Goal: Task Accomplishment & Management: Manage account settings

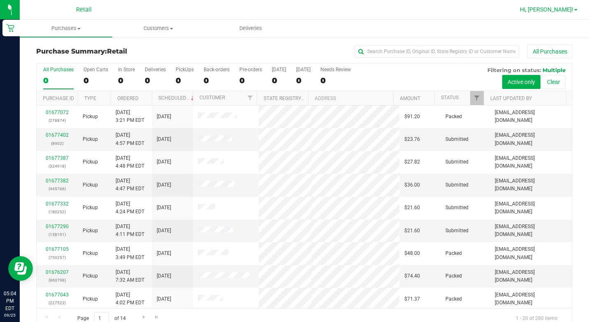
click at [430, 12] on span "Hi, [PERSON_NAME]!" at bounding box center [547, 9] width 54 height 7
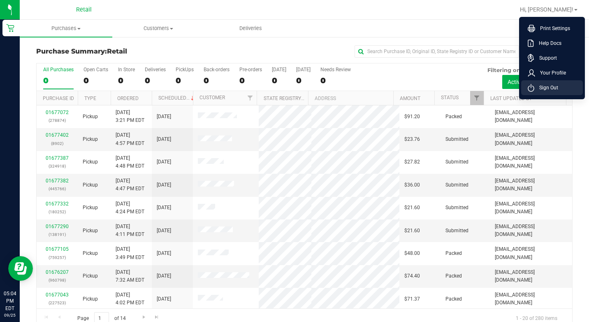
click at [430, 82] on li "Sign Out" at bounding box center [553, 87] width 62 height 15
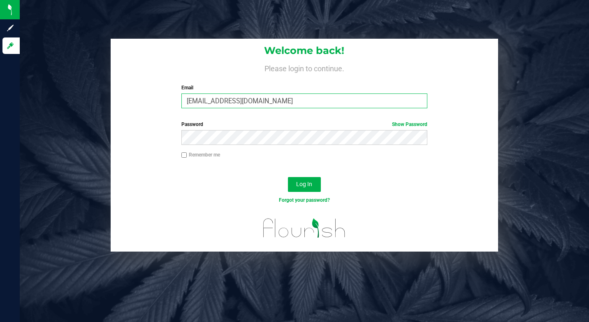
drag, startPoint x: 293, startPoint y: 98, endPoint x: 287, endPoint y: 100, distance: 6.7
click at [287, 100] on input "[EMAIL_ADDRESS][DOMAIN_NAME]" at bounding box center [305, 100] width 246 height 15
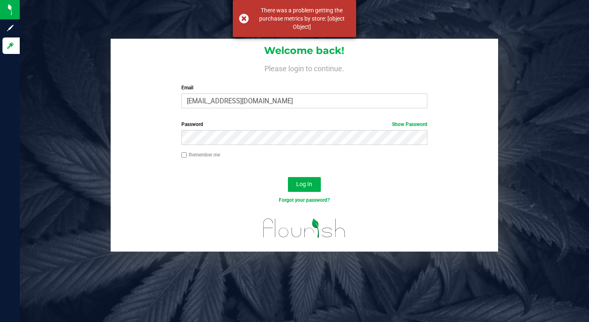
click at [244, 18] on div "There was a problem getting the purchase metrics by store: [object Object]" at bounding box center [294, 18] width 123 height 37
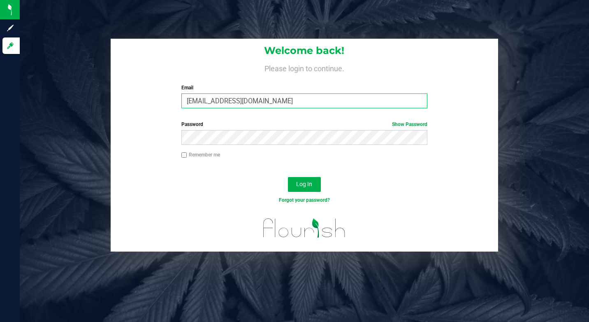
click at [285, 102] on input "[EMAIL_ADDRESS][DOMAIN_NAME]" at bounding box center [305, 100] width 246 height 15
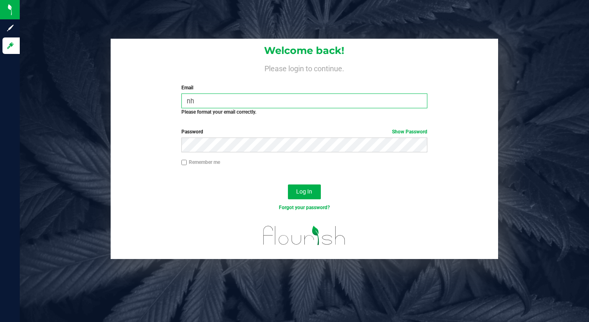
type input "n"
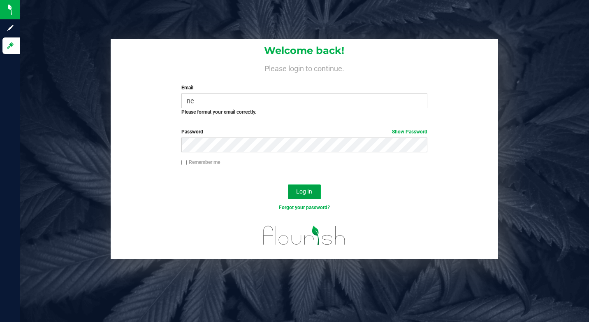
click at [296, 191] on button "Log In" at bounding box center [304, 191] width 33 height 15
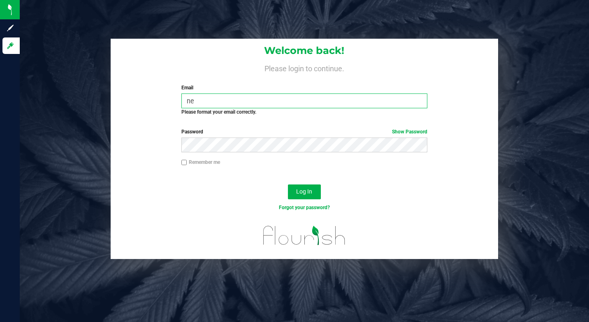
click at [198, 97] on input "ne" at bounding box center [305, 100] width 246 height 15
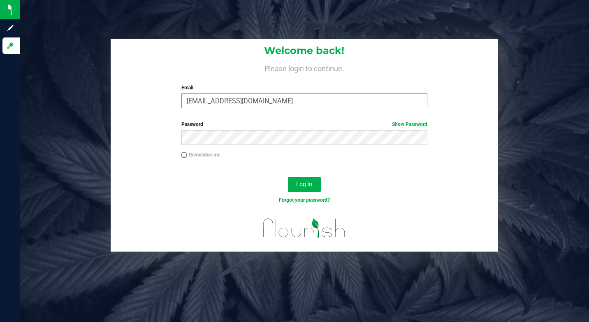
type input "[EMAIL_ADDRESS][DOMAIN_NAME]"
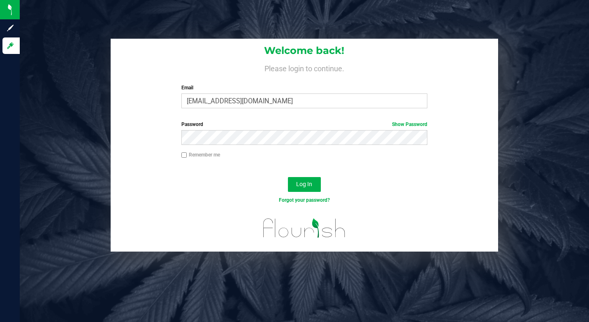
click at [247, 174] on div "Log In" at bounding box center [305, 187] width 388 height 28
click at [303, 182] on span "Log In" at bounding box center [304, 184] width 16 height 7
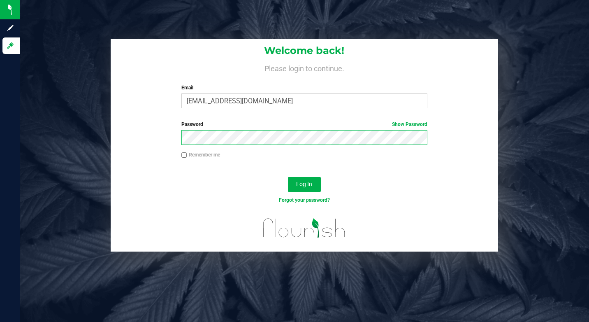
click at [288, 177] on button "Log In" at bounding box center [304, 184] width 33 height 15
